Goal: Information Seeking & Learning: Find contact information

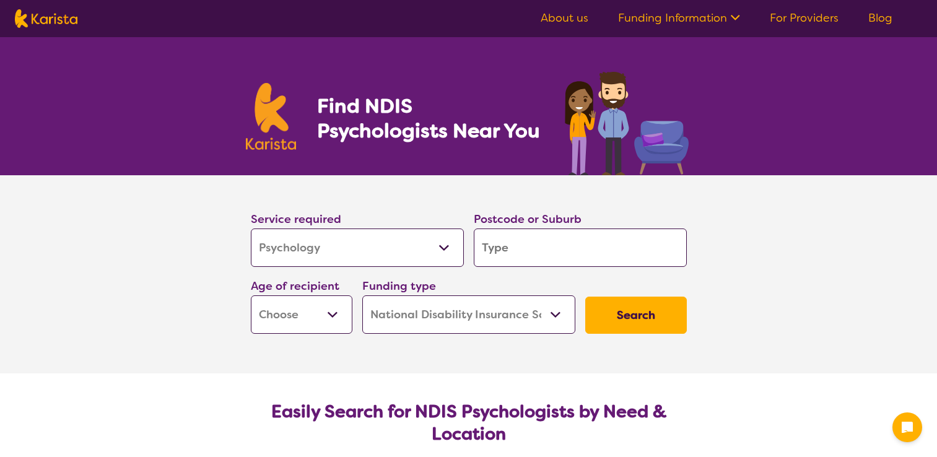
select select "Psychology"
select select "NDIS"
select select "Psychology"
select select "NDIS"
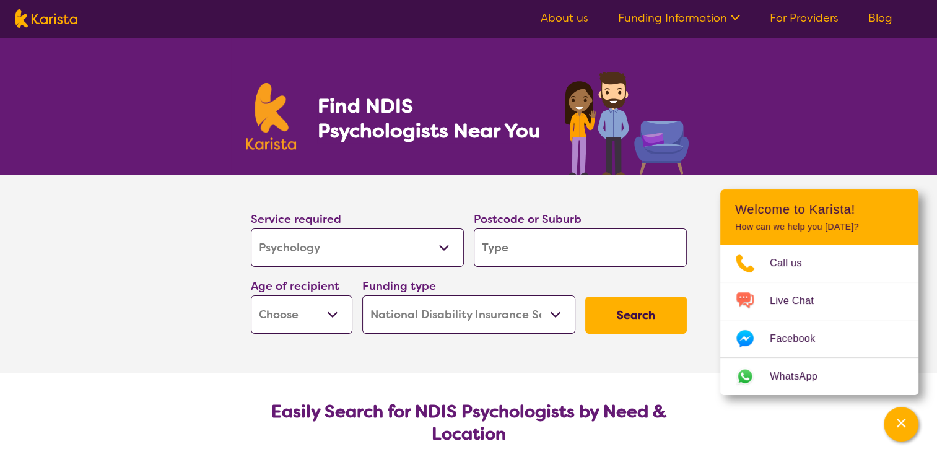
click at [528, 256] on input "search" at bounding box center [580, 248] width 213 height 38
type input "d"
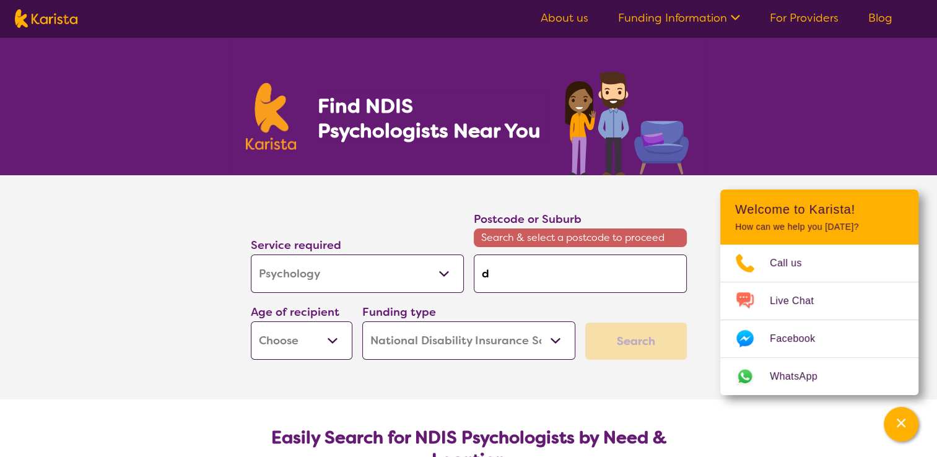
type input "du"
type input "dun"
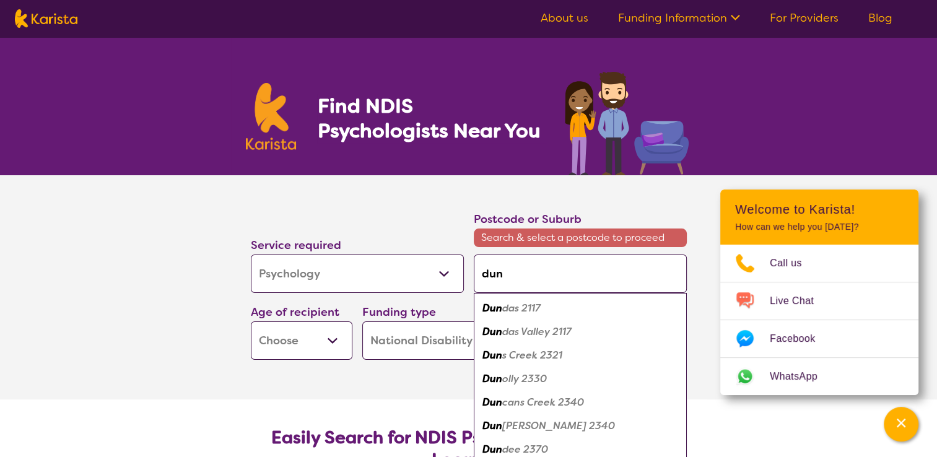
click at [520, 310] on em "das 2117" at bounding box center [521, 308] width 38 height 13
type input "2117"
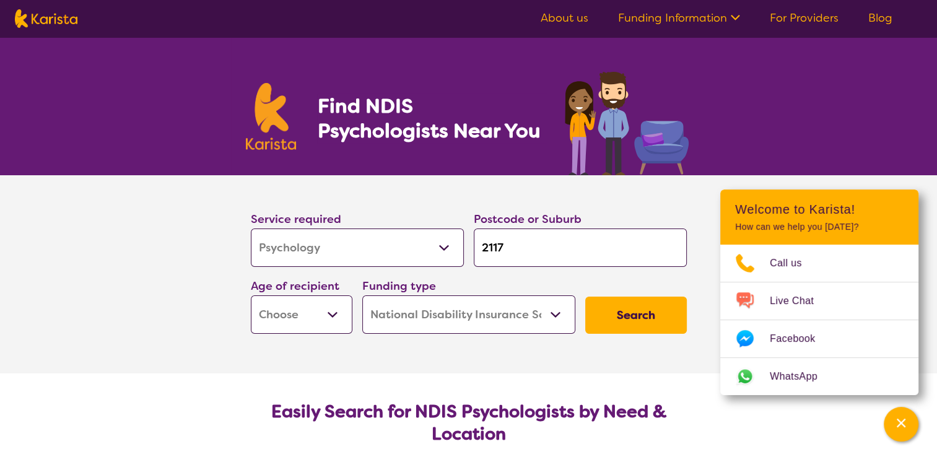
click at [331, 310] on select "Early Childhood - 0 to 9 Child - 10 to 11 Adolescent - 12 to 17 Adult - 18 to 6…" at bounding box center [302, 315] width 102 height 38
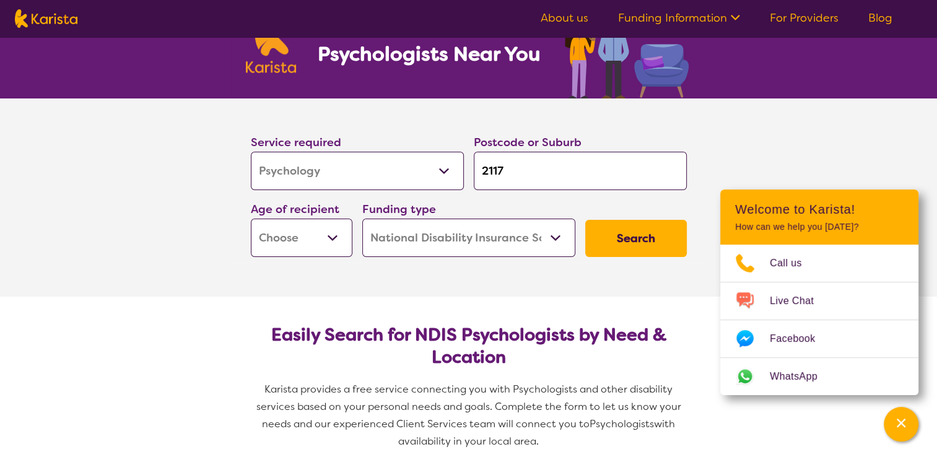
scroll to position [78, 0]
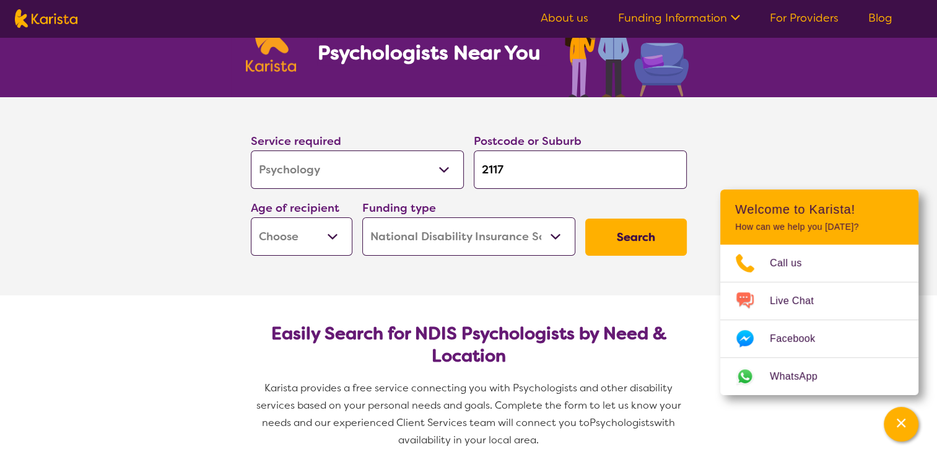
click at [285, 243] on select "Early Childhood - 0 to 9 Child - 10 to 11 Adolescent - 12 to 17 Adult - 18 to 6…" at bounding box center [302, 236] width 102 height 38
select select "AD"
click at [251, 217] on select "Early Childhood - 0 to 9 Child - 10 to 11 Adolescent - 12 to 17 Adult - 18 to 6…" at bounding box center [302, 236] width 102 height 38
select select "AD"
click at [644, 241] on button "Search" at bounding box center [636, 237] width 102 height 37
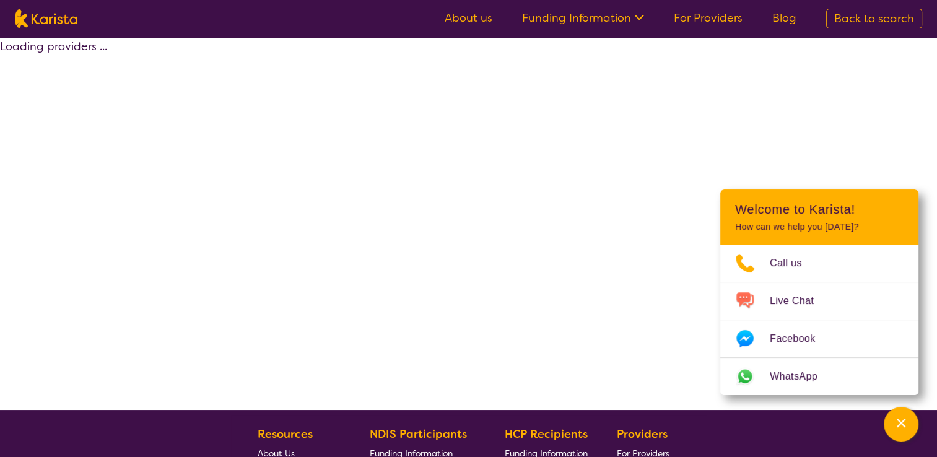
select select "by_score"
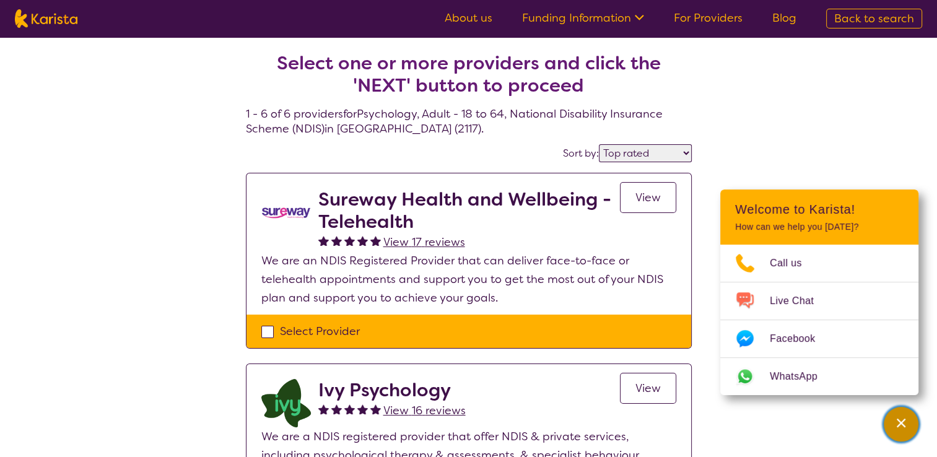
click at [902, 429] on icon "Channel Menu" at bounding box center [901, 423] width 12 height 12
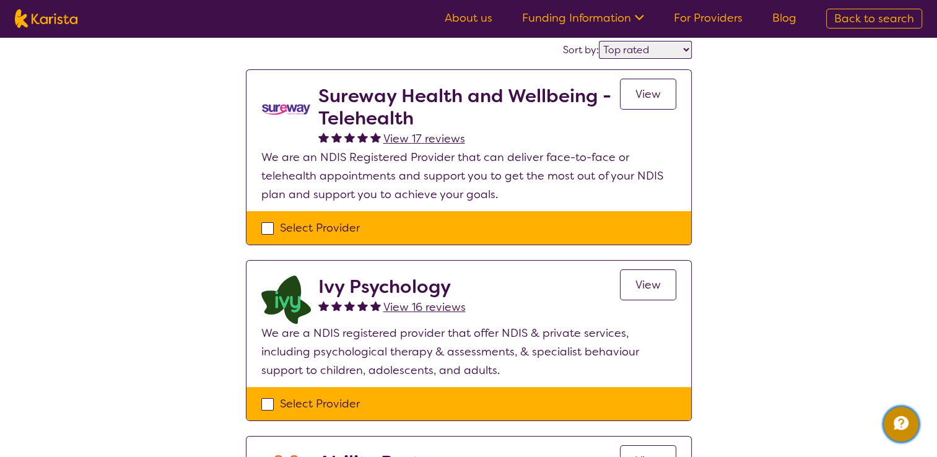
scroll to position [104, 0]
